Goal: Transaction & Acquisition: Purchase product/service

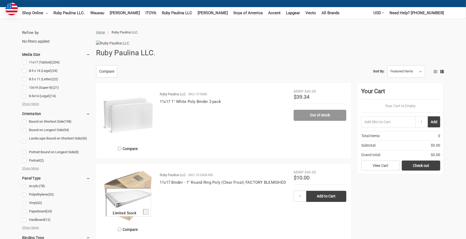
scroll to position [98, 0]
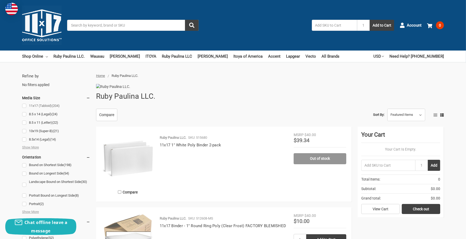
click at [25, 106] on link "11x17 (Tabloid) (204)" at bounding box center [56, 105] width 68 height 7
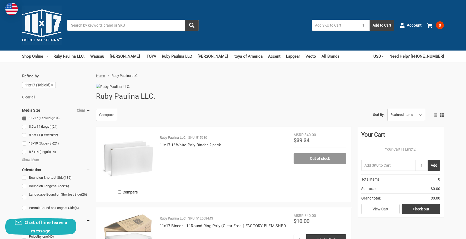
click at [118, 167] on img at bounding box center [128, 158] width 53 height 53
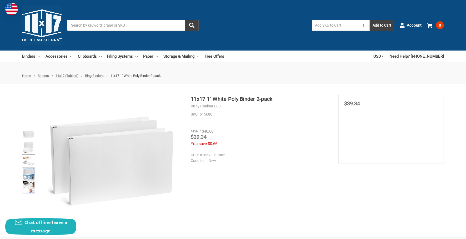
drag, startPoint x: 31, startPoint y: 174, endPoint x: 27, endPoint y: 165, distance: 9.2
click at [30, 174] on img at bounding box center [29, 174] width 12 height 12
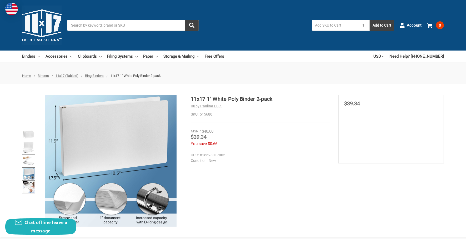
click at [27, 160] on img at bounding box center [29, 161] width 12 height 12
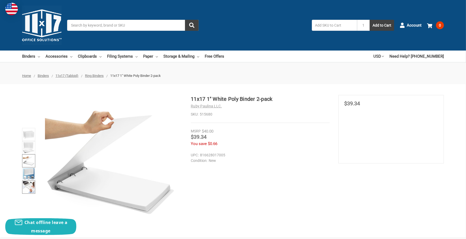
click at [25, 186] on img at bounding box center [29, 187] width 12 height 12
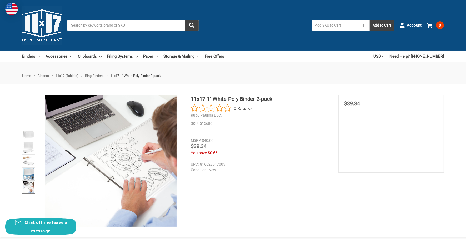
click at [29, 134] on img at bounding box center [29, 135] width 12 height 12
